Goal: Use online tool/utility: Use online tool/utility

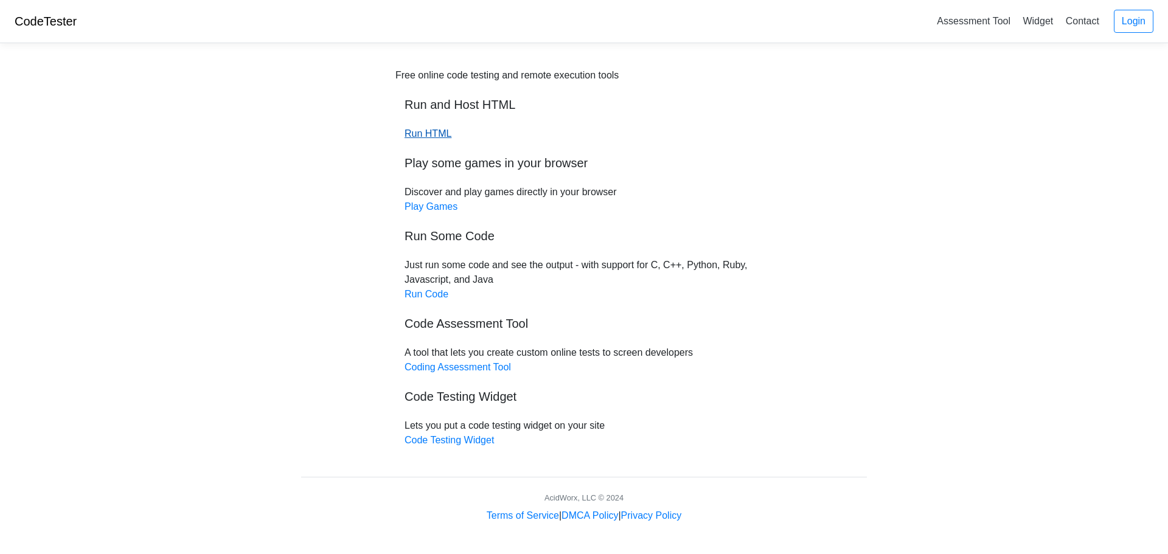
click at [445, 136] on link "Run HTML" at bounding box center [427, 133] width 47 height 10
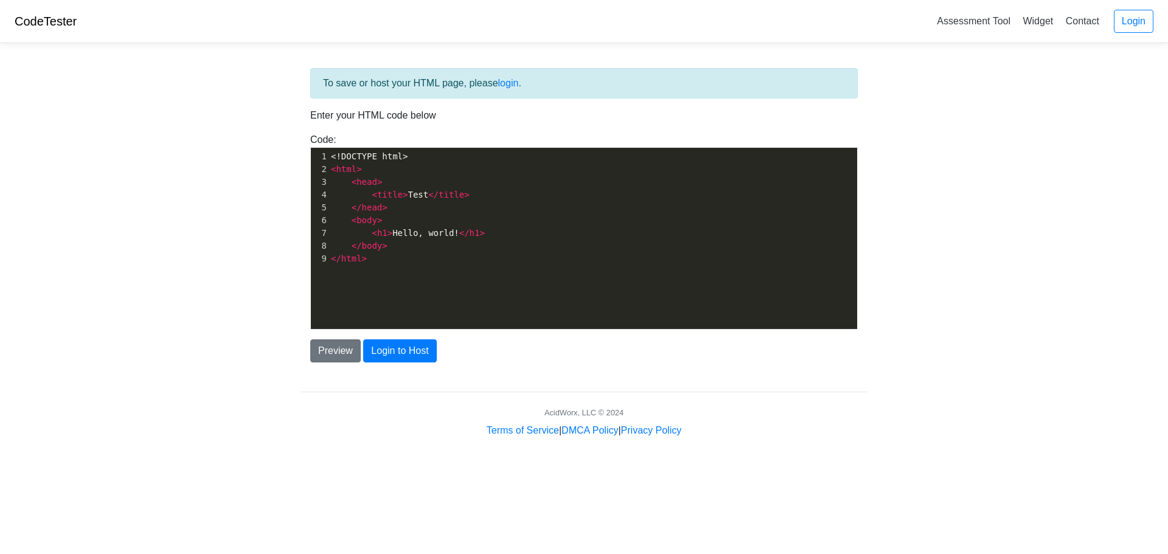
scroll to position [4, 0]
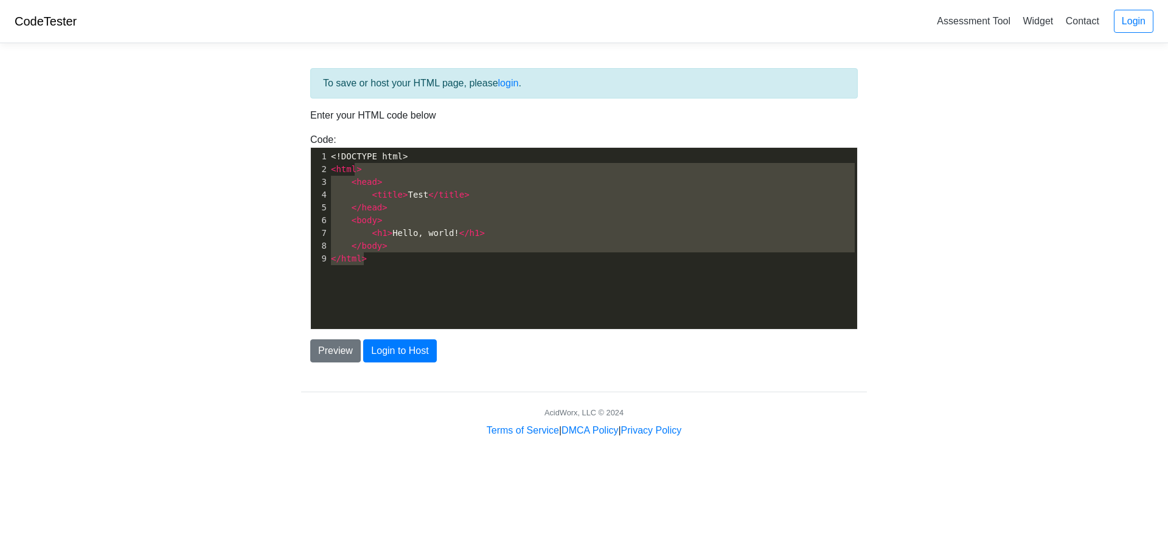
type textarea "<!DOCTYPE html> <html> <head> <title>Test</title> </head> <body> <h1>Hello, wor…"
drag, startPoint x: 437, startPoint y: 272, endPoint x: 335, endPoint y: 139, distance: 167.0
click at [335, 139] on div "Code: <!DOCTYPE html> <html> <head> <title>Test</title> </head> <body> <h1>Hell…" at bounding box center [584, 231] width 566 height 197
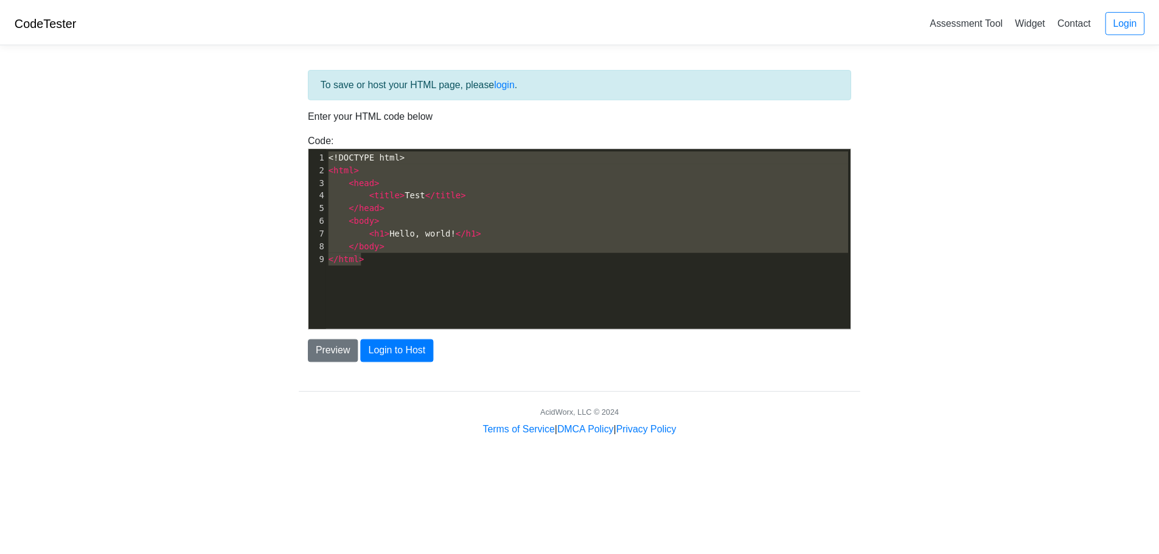
scroll to position [2650, 0]
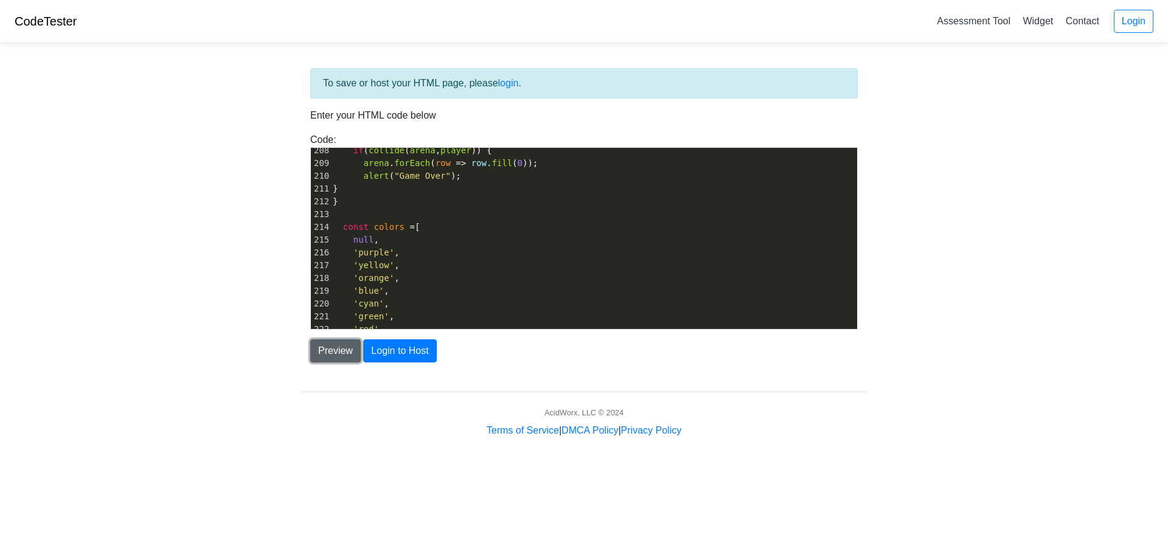
click at [321, 345] on button "Preview" at bounding box center [335, 350] width 50 height 23
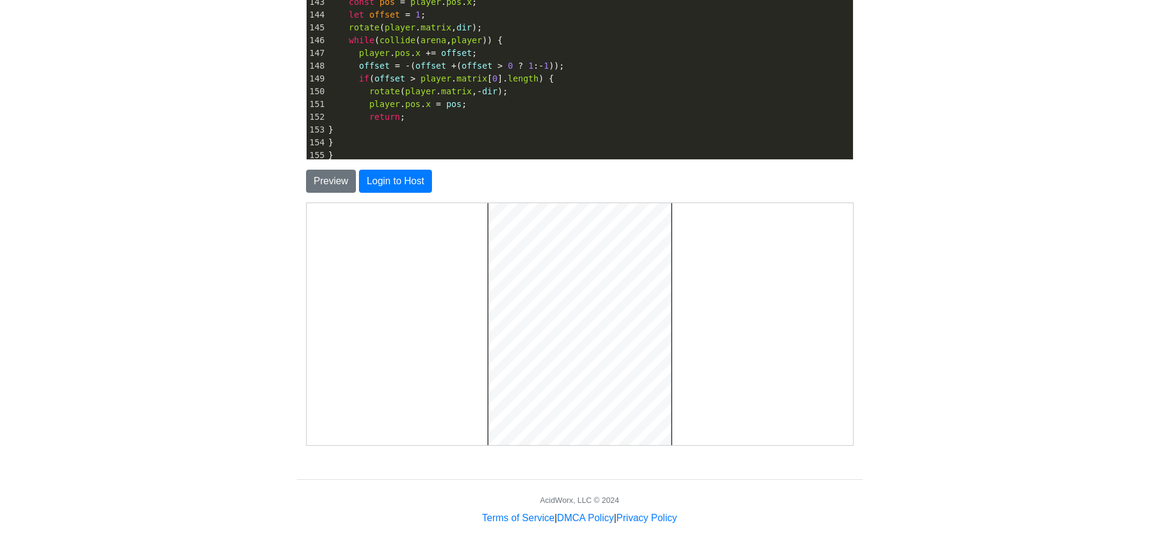
scroll to position [0, 0]
click at [773, 359] on body at bounding box center [578, 390] width 536 height 367
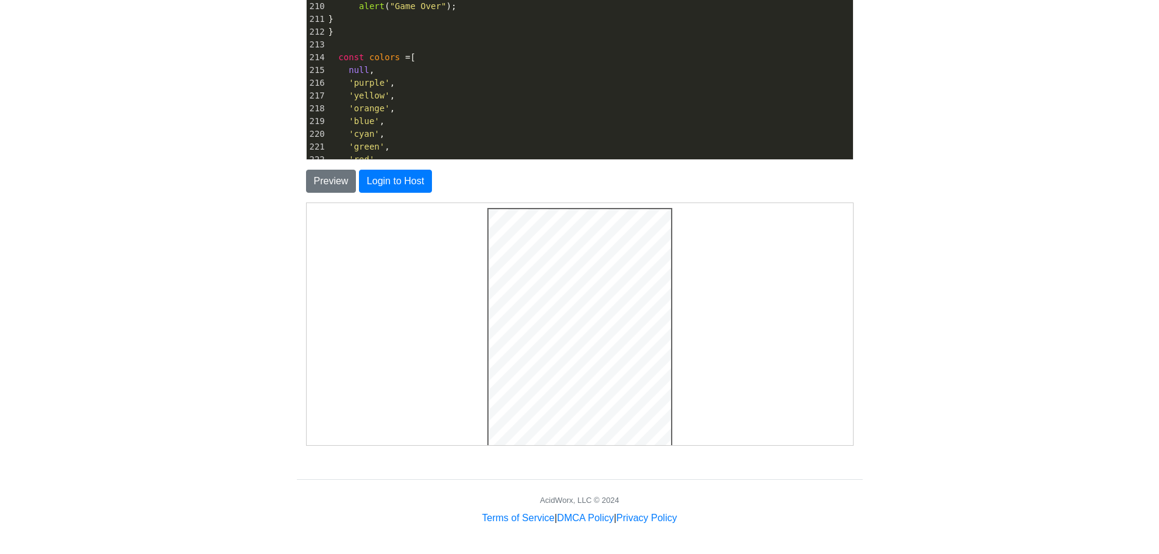
click at [521, 105] on pre "'orange' ," at bounding box center [589, 108] width 527 height 13
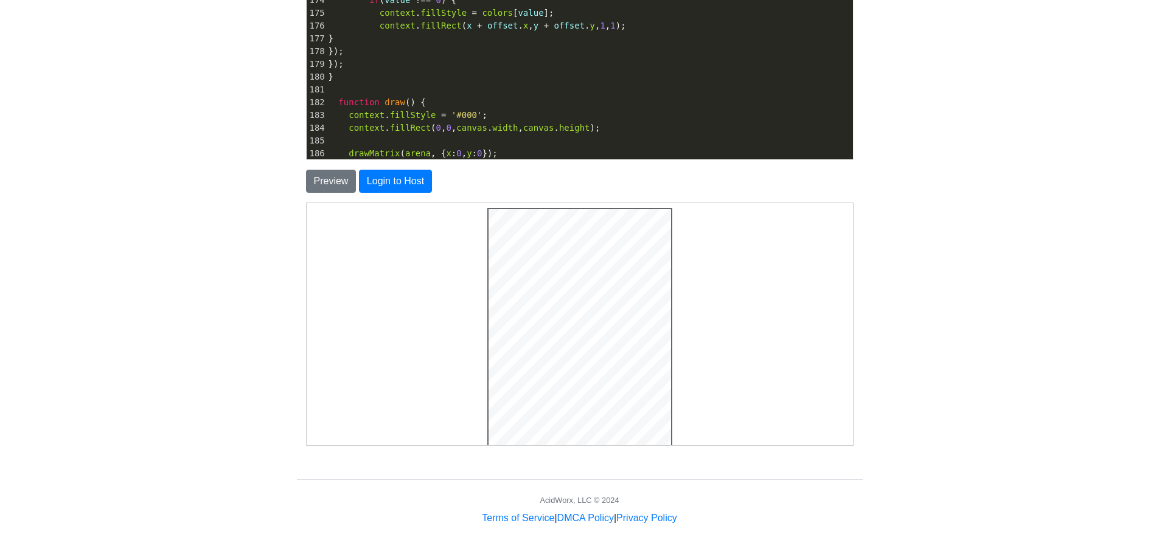
scroll to position [2103, 0]
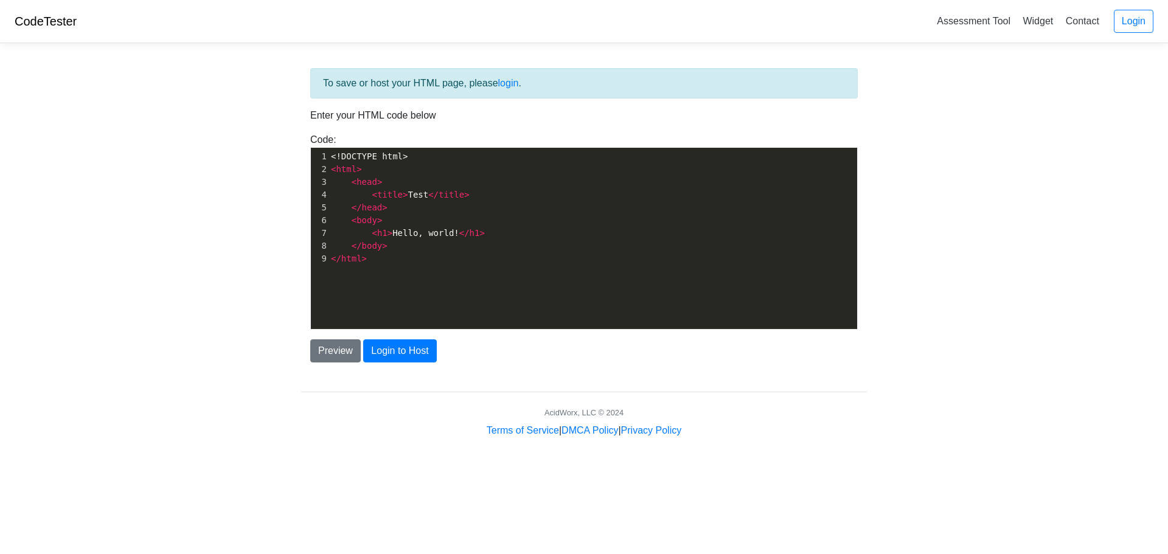
scroll to position [4, 0]
type textarea "<!DOCTYPE html> <html> <head> <title>Test</title> </head> <body> <h1>Hello, wor…"
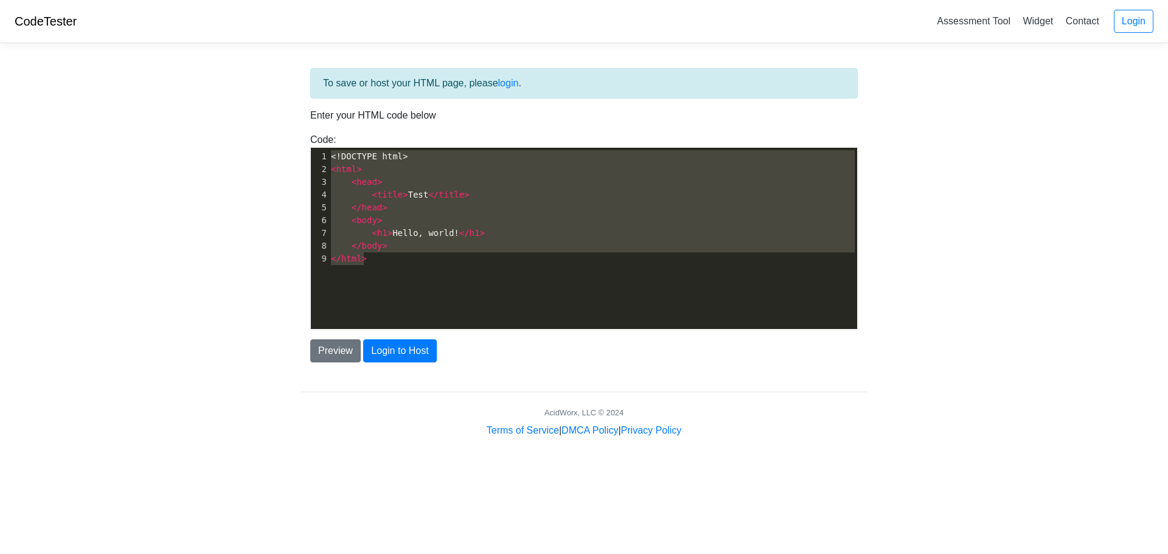
drag, startPoint x: 447, startPoint y: 288, endPoint x: 315, endPoint y: 139, distance: 199.5
click at [315, 139] on div "Code: <!DOCTYPE html> <html> <head> <title>Test</title> </head> <body> <h1>Hell…" at bounding box center [584, 231] width 566 height 197
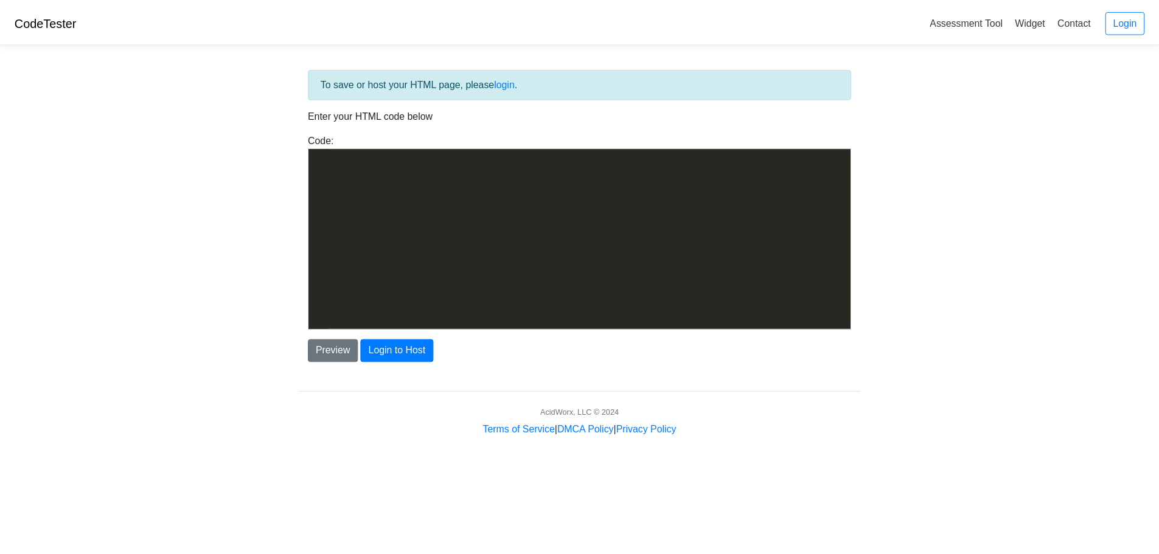
scroll to position [2535, 0]
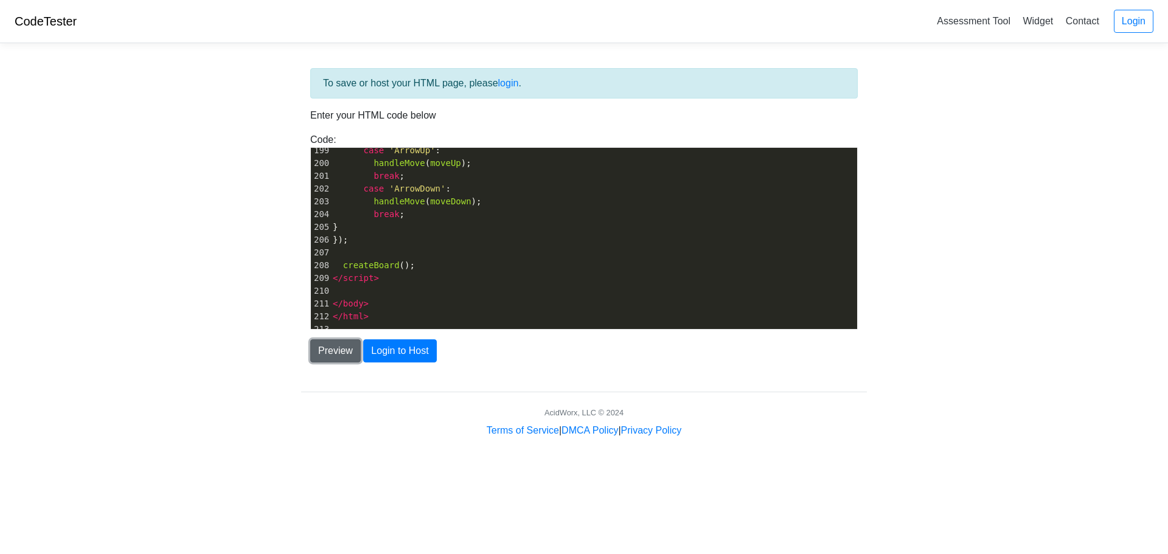
click at [343, 347] on button "Preview" at bounding box center [335, 350] width 50 height 23
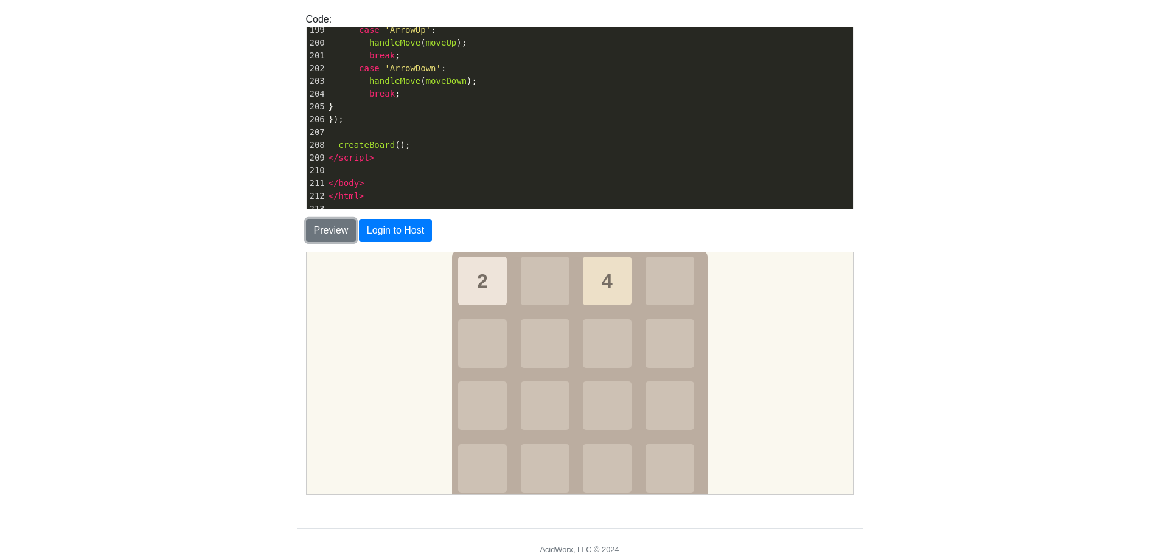
scroll to position [122, 0]
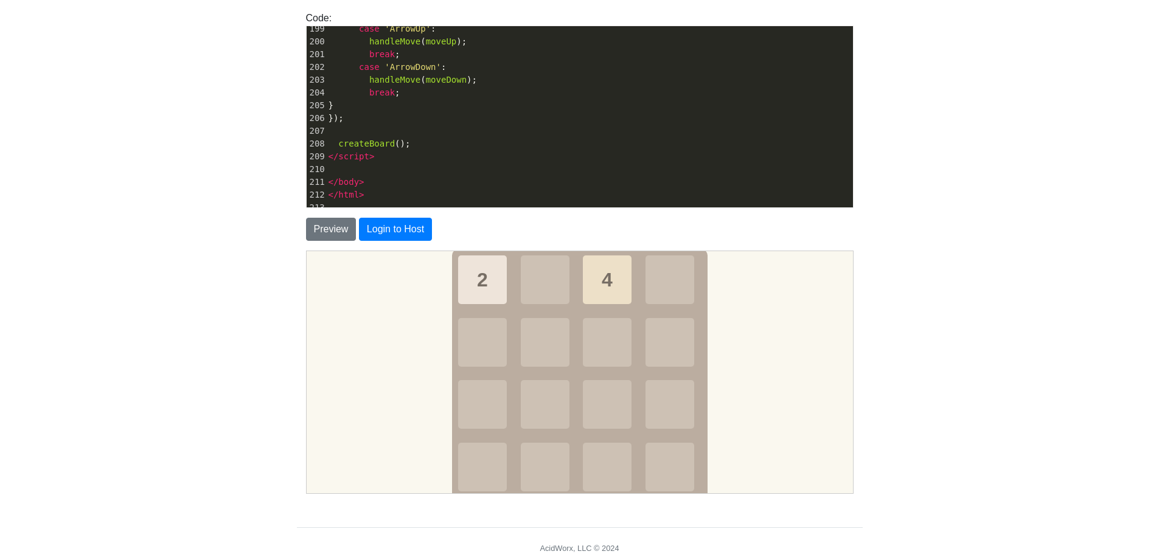
click at [810, 356] on body "2 4" at bounding box center [578, 376] width 536 height 242
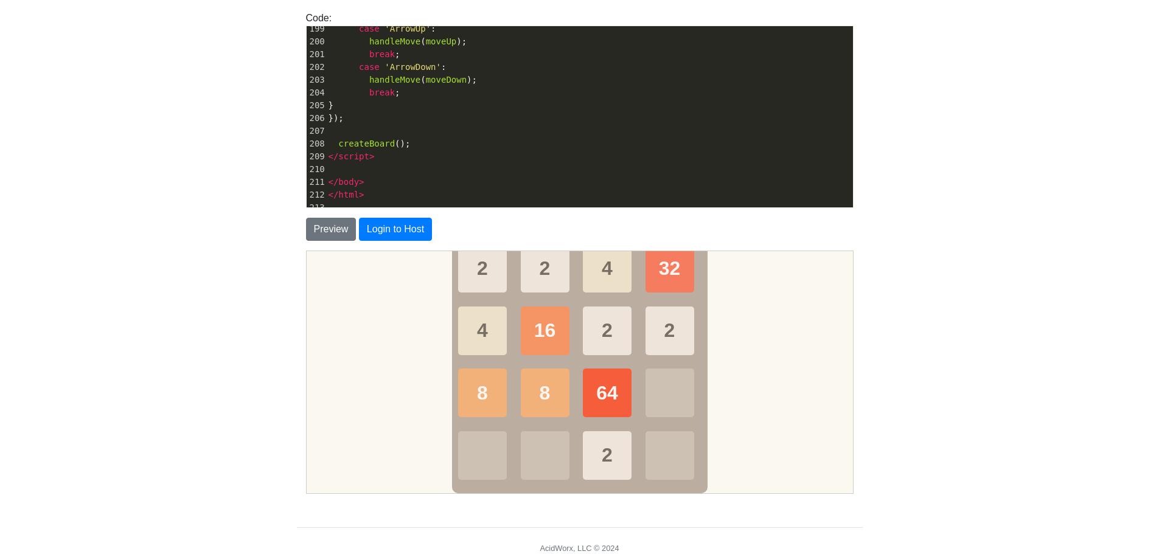
scroll to position [0, 0]
